Goal: Task Accomplishment & Management: Complete application form

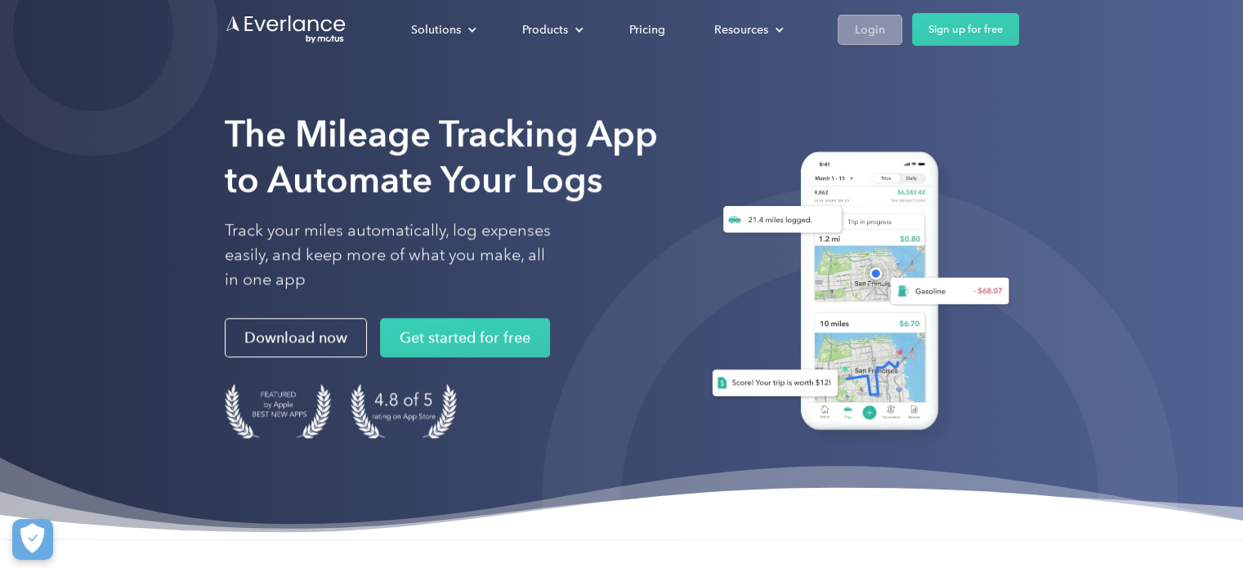
click at [868, 29] on div "Login" at bounding box center [870, 30] width 30 height 20
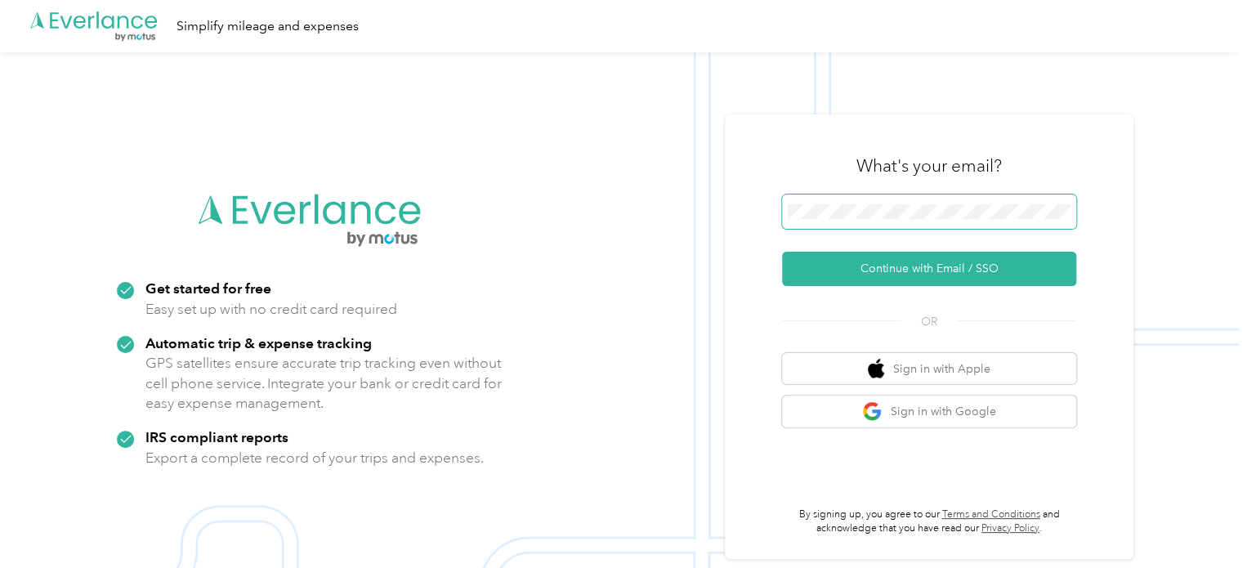
click at [782, 252] on button "Continue with Email / SSO" at bounding box center [929, 269] width 294 height 34
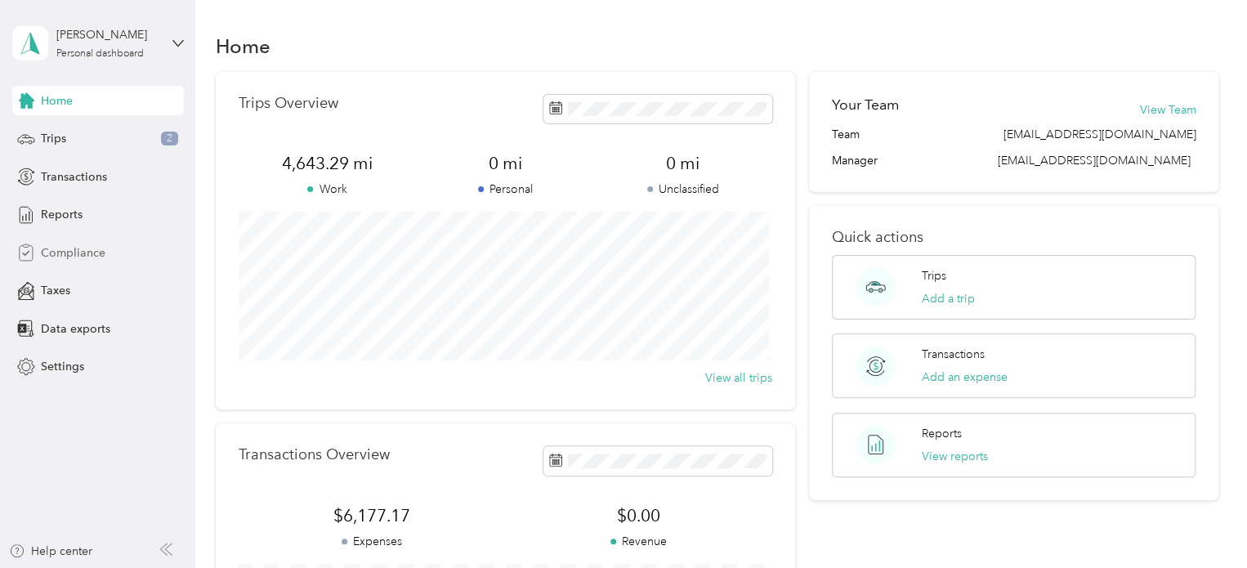
click at [72, 251] on span "Compliance" at bounding box center [73, 252] width 65 height 17
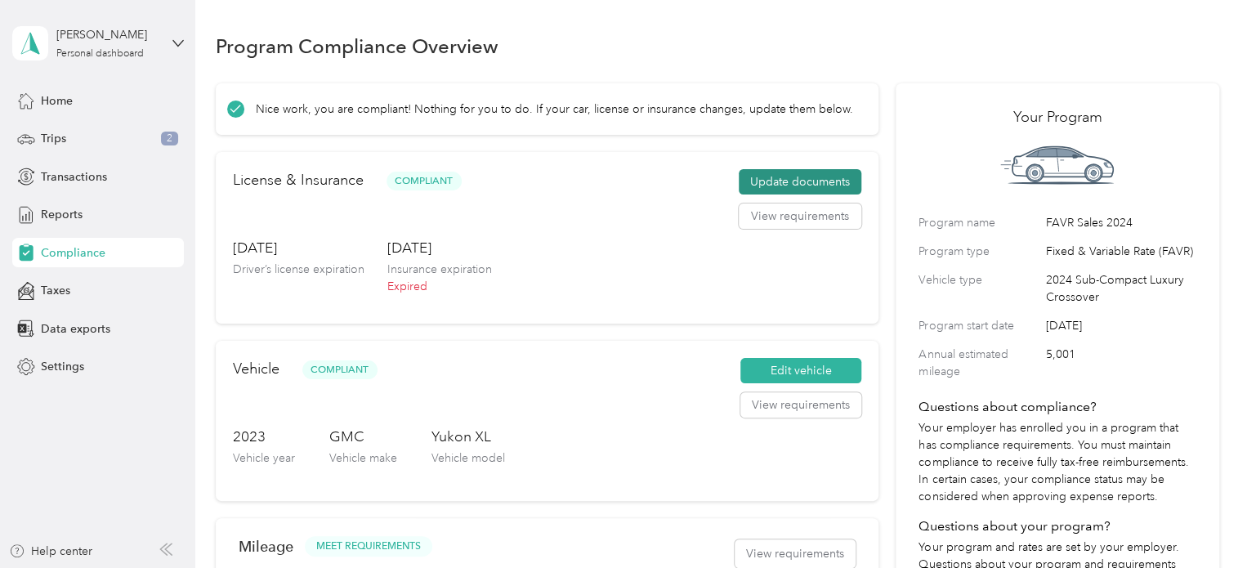
click at [798, 170] on button "Update documents" at bounding box center [800, 182] width 123 height 26
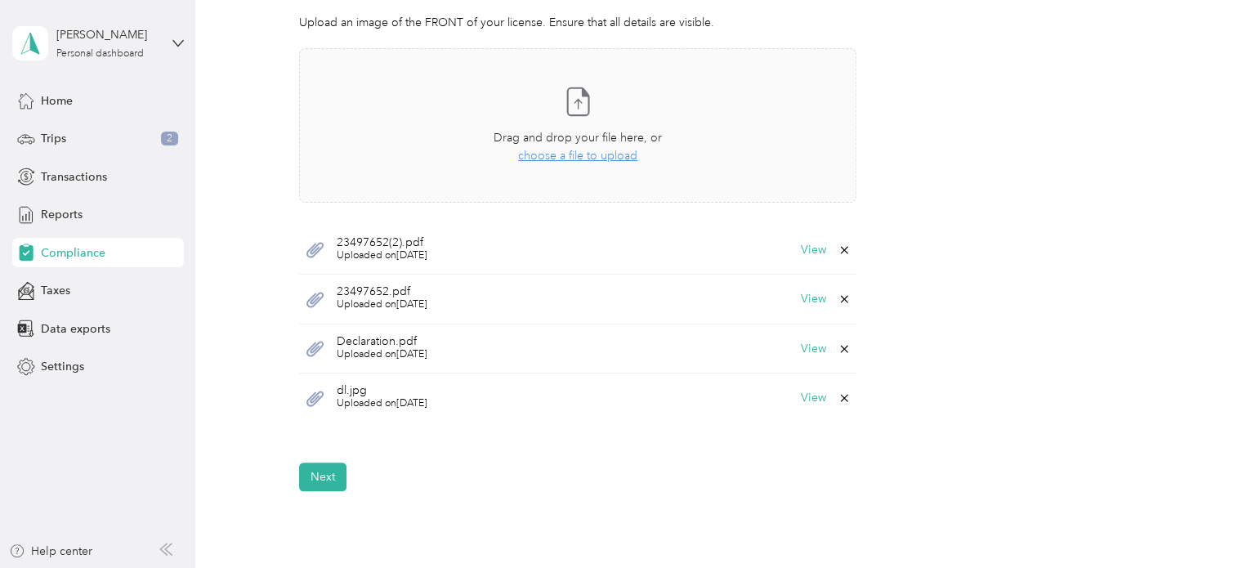
scroll to position [650, 0]
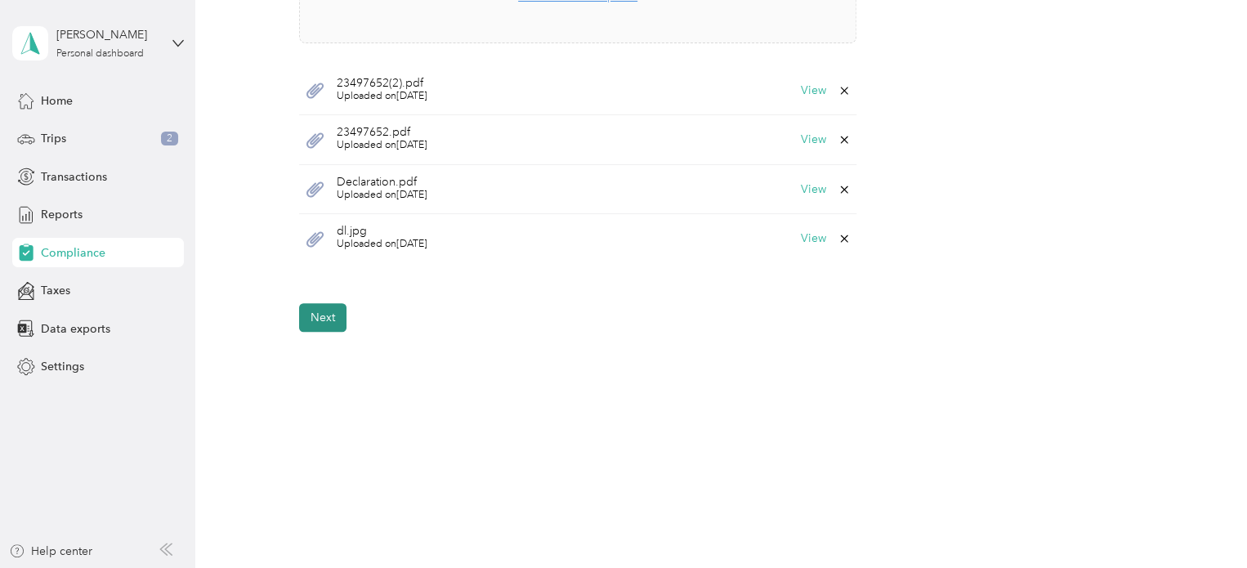
click at [326, 320] on button "Next" at bounding box center [322, 317] width 47 height 29
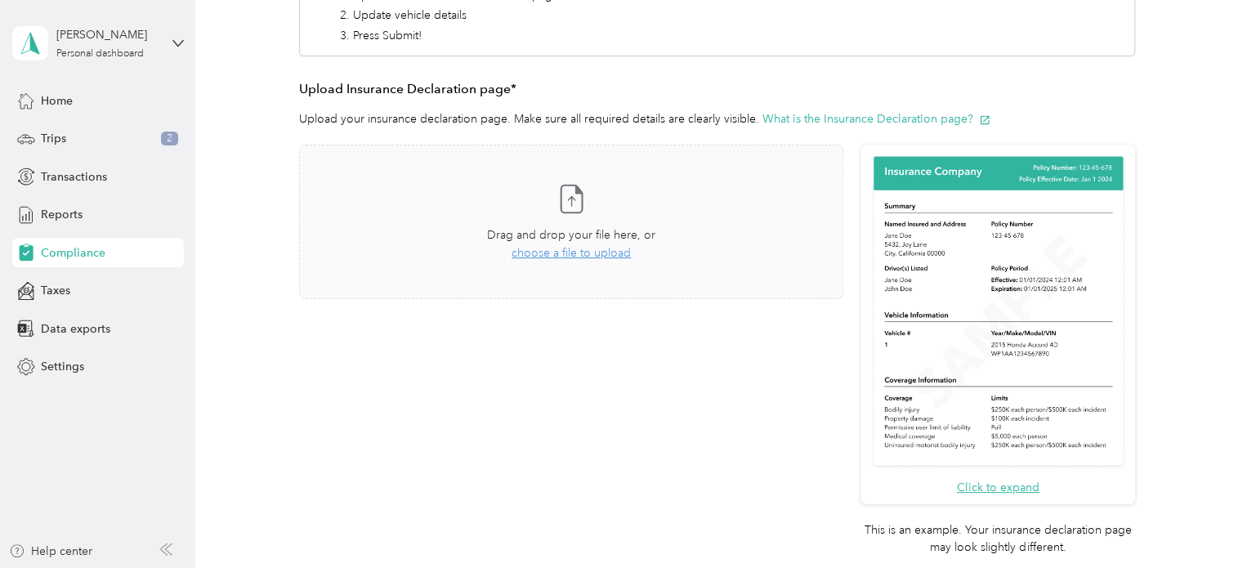
scroll to position [428, 0]
